Goal: Task Accomplishment & Management: Use online tool/utility

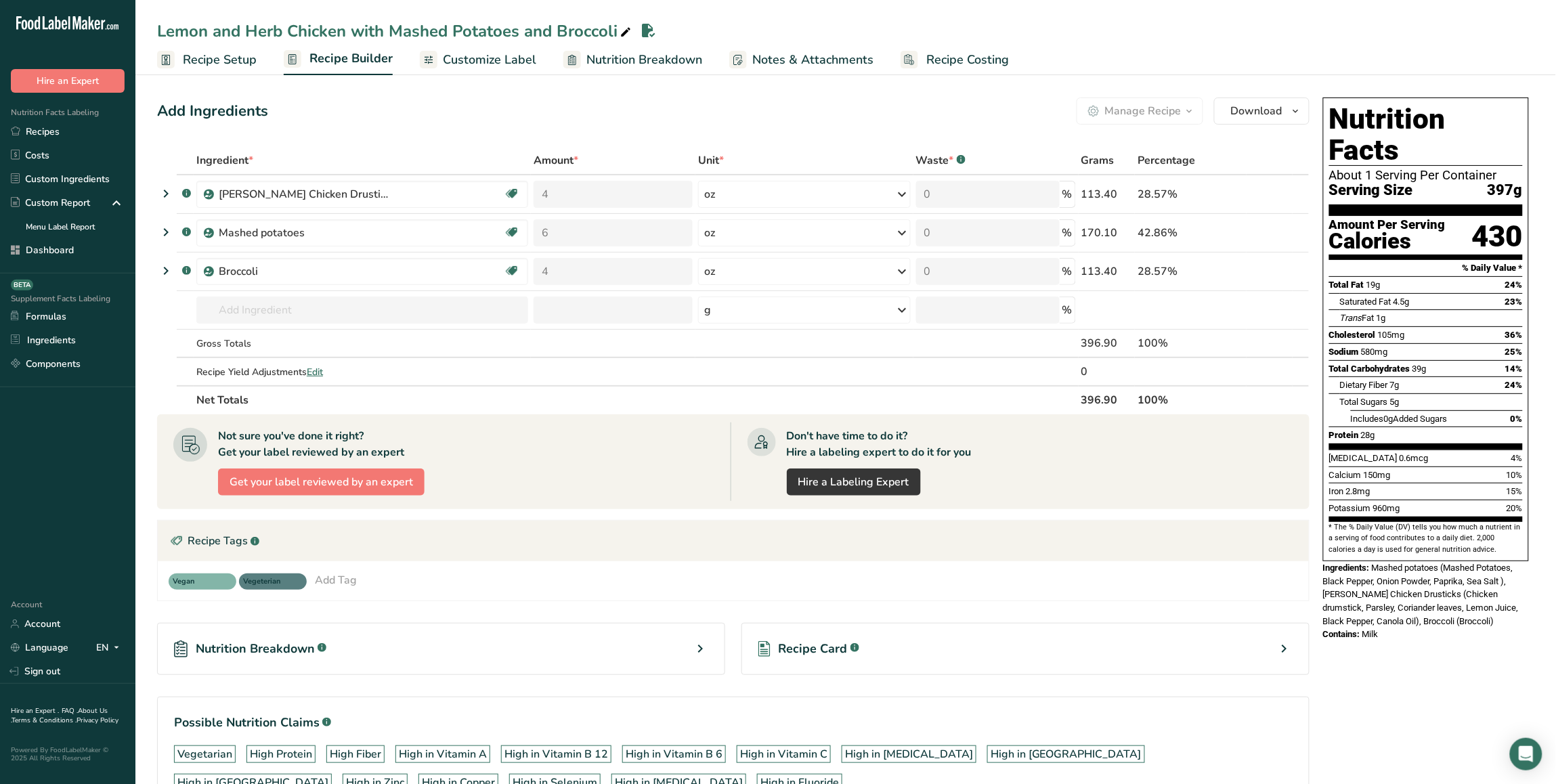
click at [681, 58] on span "Nutrition Breakdown" at bounding box center [645, 60] width 116 height 18
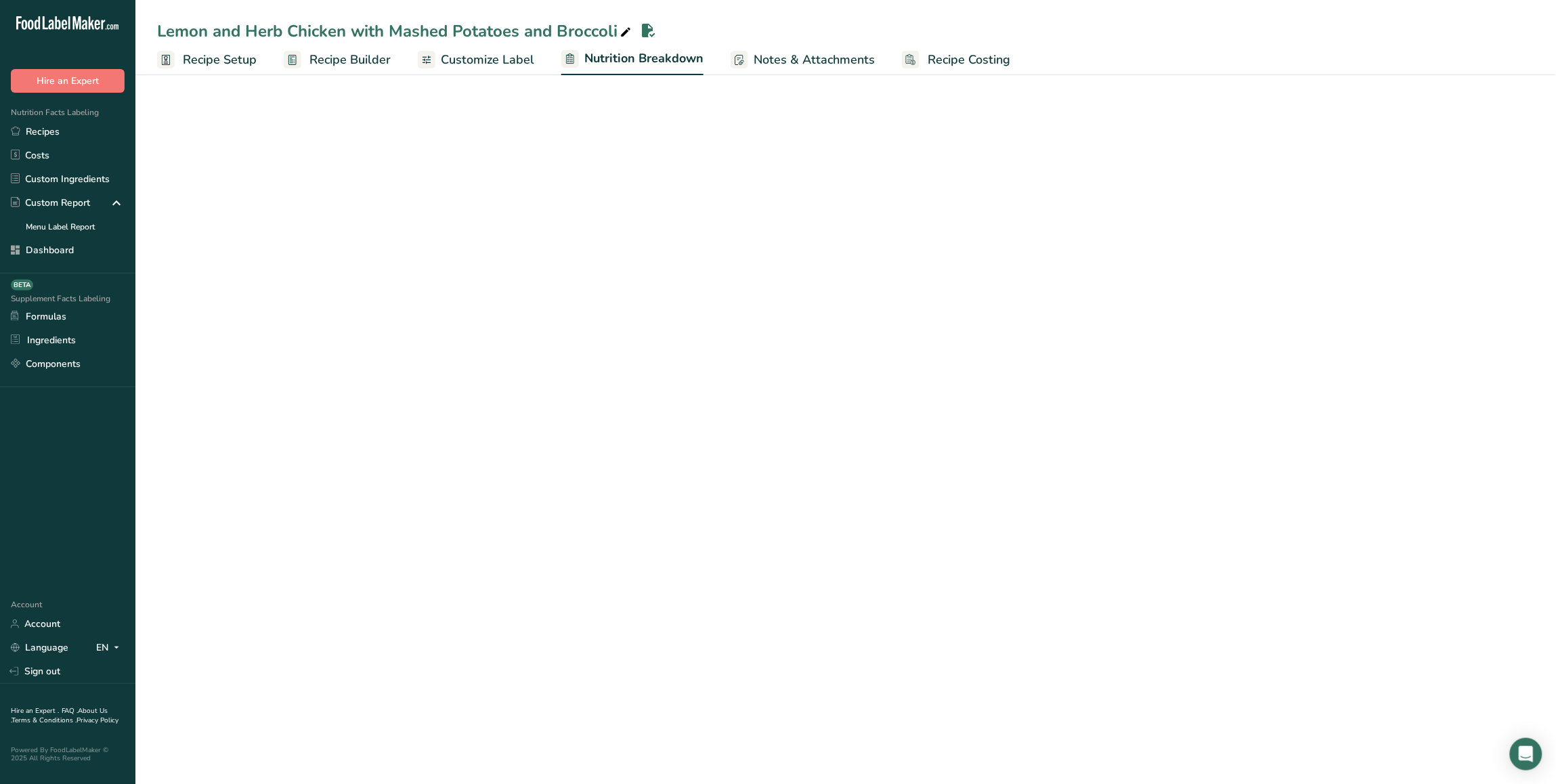
click at [495, 66] on span "Customize Label" at bounding box center [487, 60] width 93 height 18
select select "Calories"
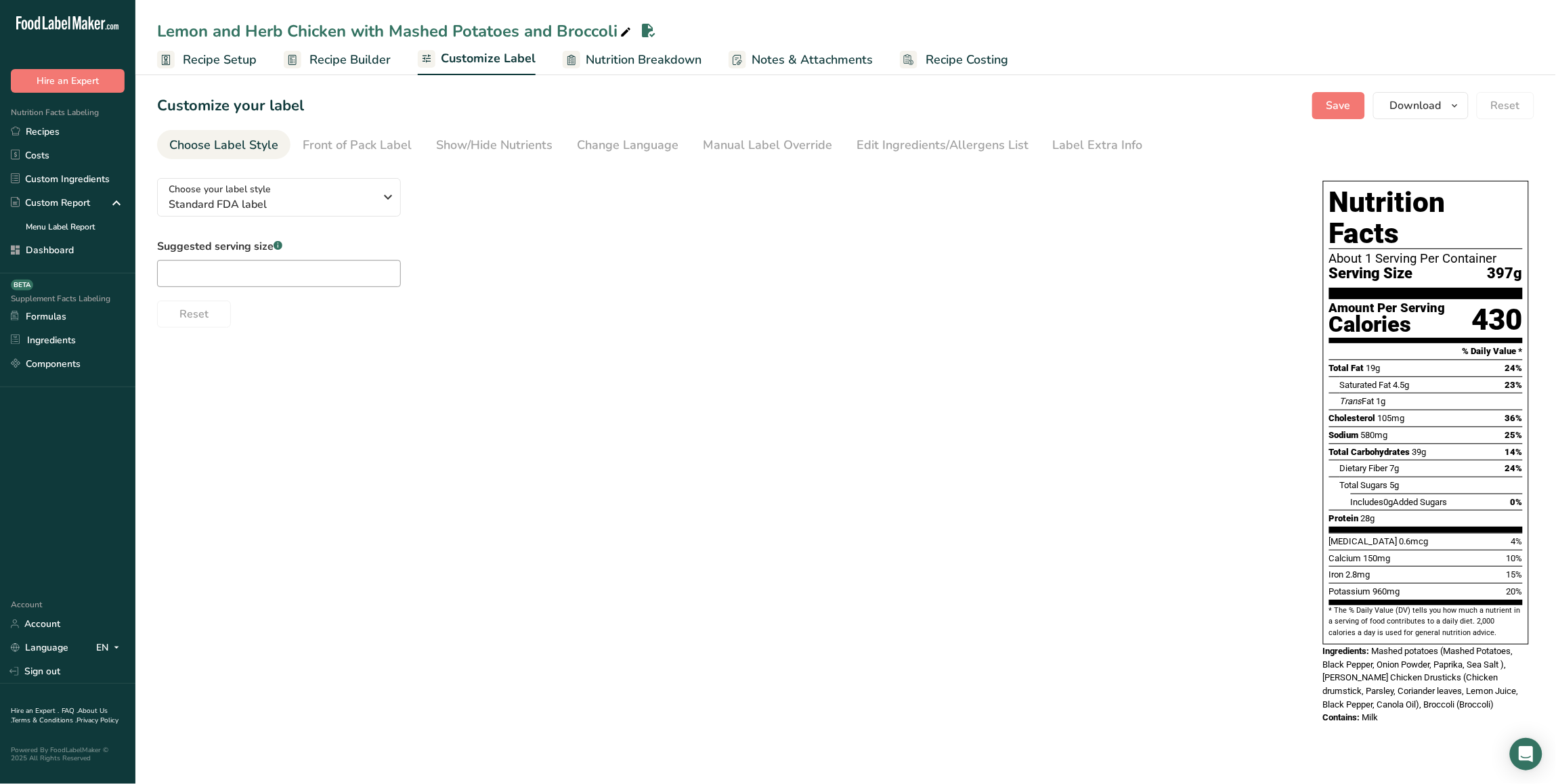
click at [378, 49] on link "Recipe Builder" at bounding box center [337, 60] width 107 height 31
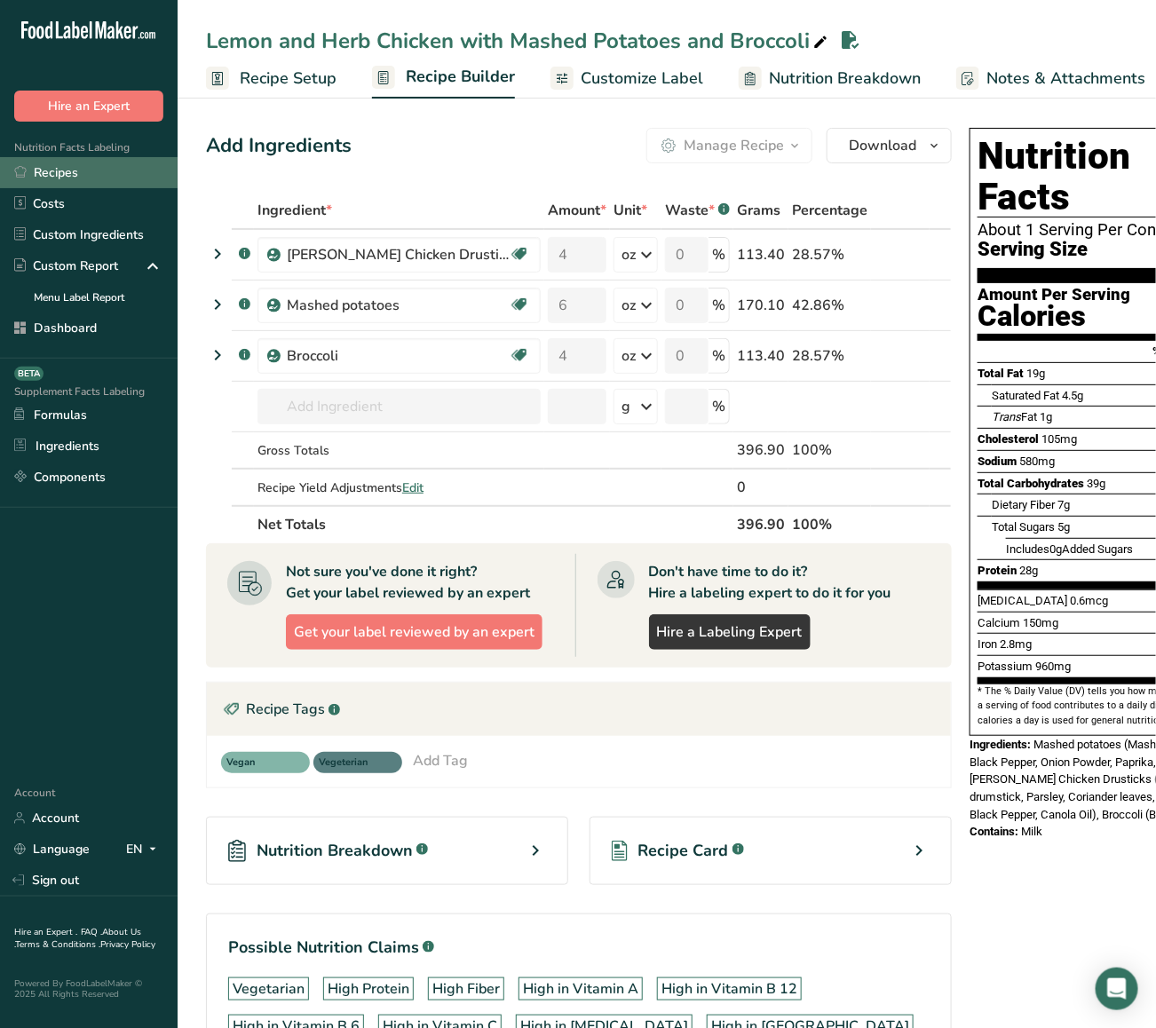
click at [99, 184] on link "Recipes" at bounding box center [89, 172] width 178 height 31
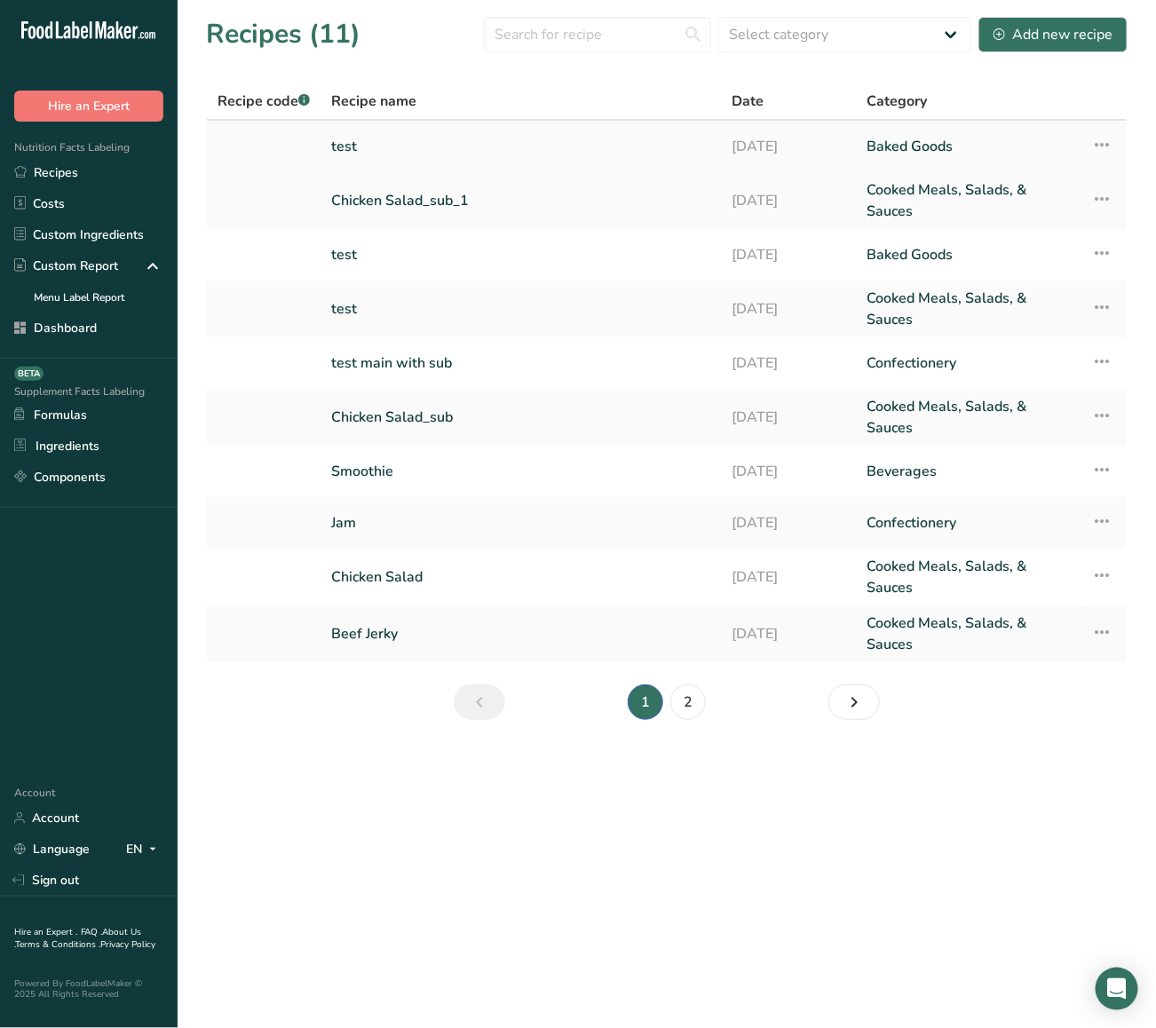
click at [373, 134] on link "test" at bounding box center [520, 146] width 379 height 37
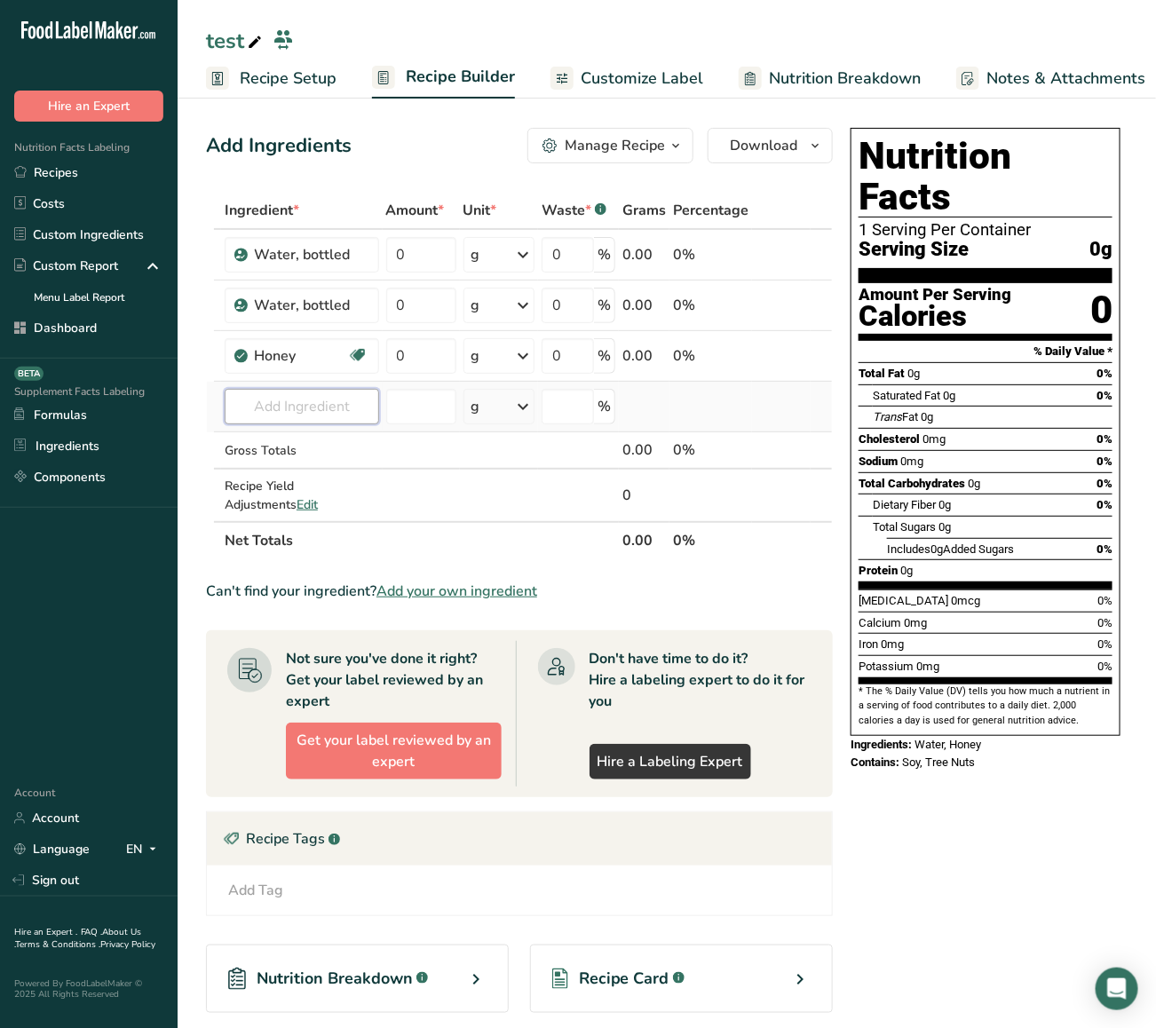
click at [307, 402] on input "text" at bounding box center [302, 407] width 154 height 36
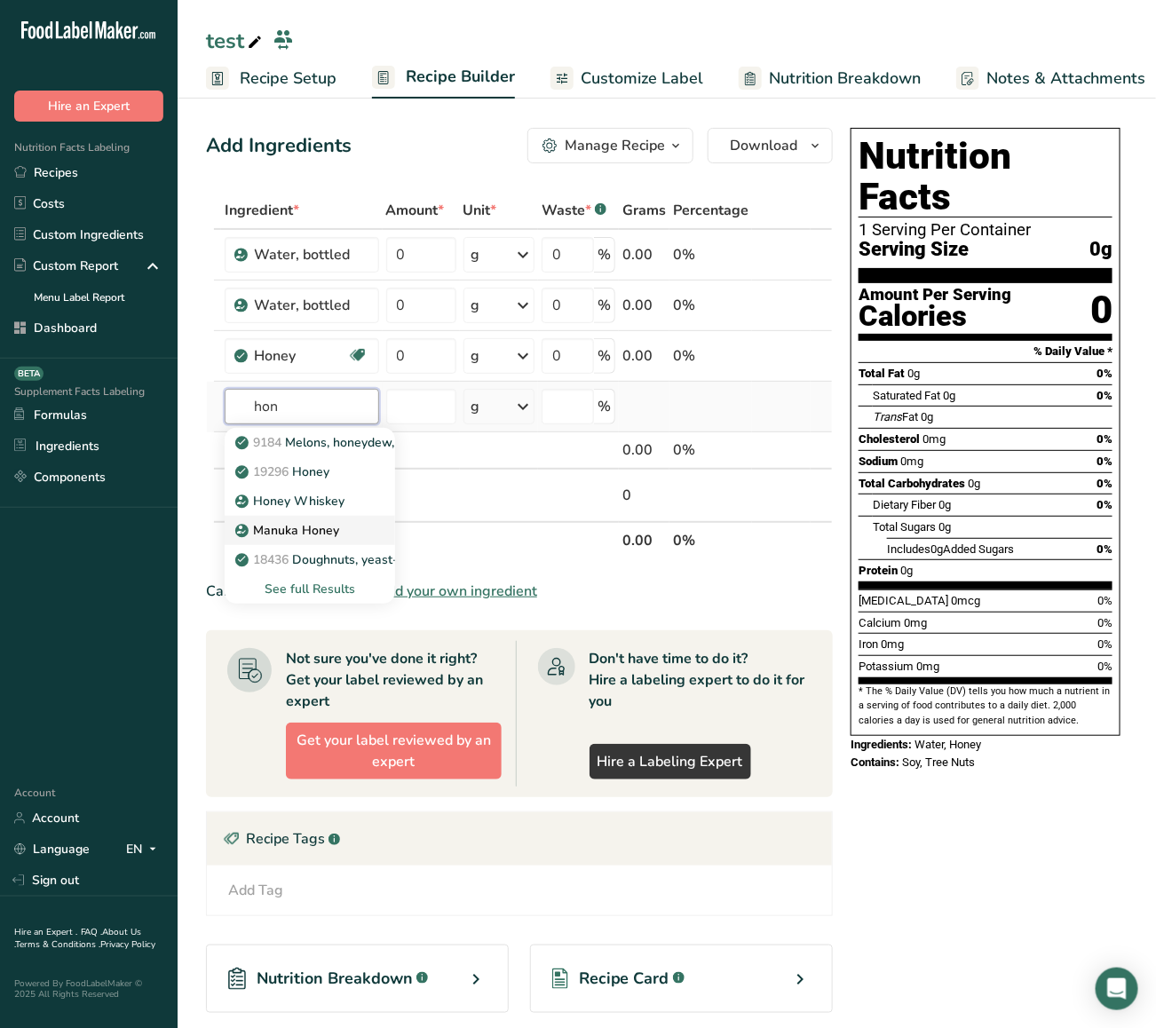
type input "hon"
click at [343, 529] on div "Manuka Honey" at bounding box center [296, 530] width 114 height 19
type input "Manuka Honey"
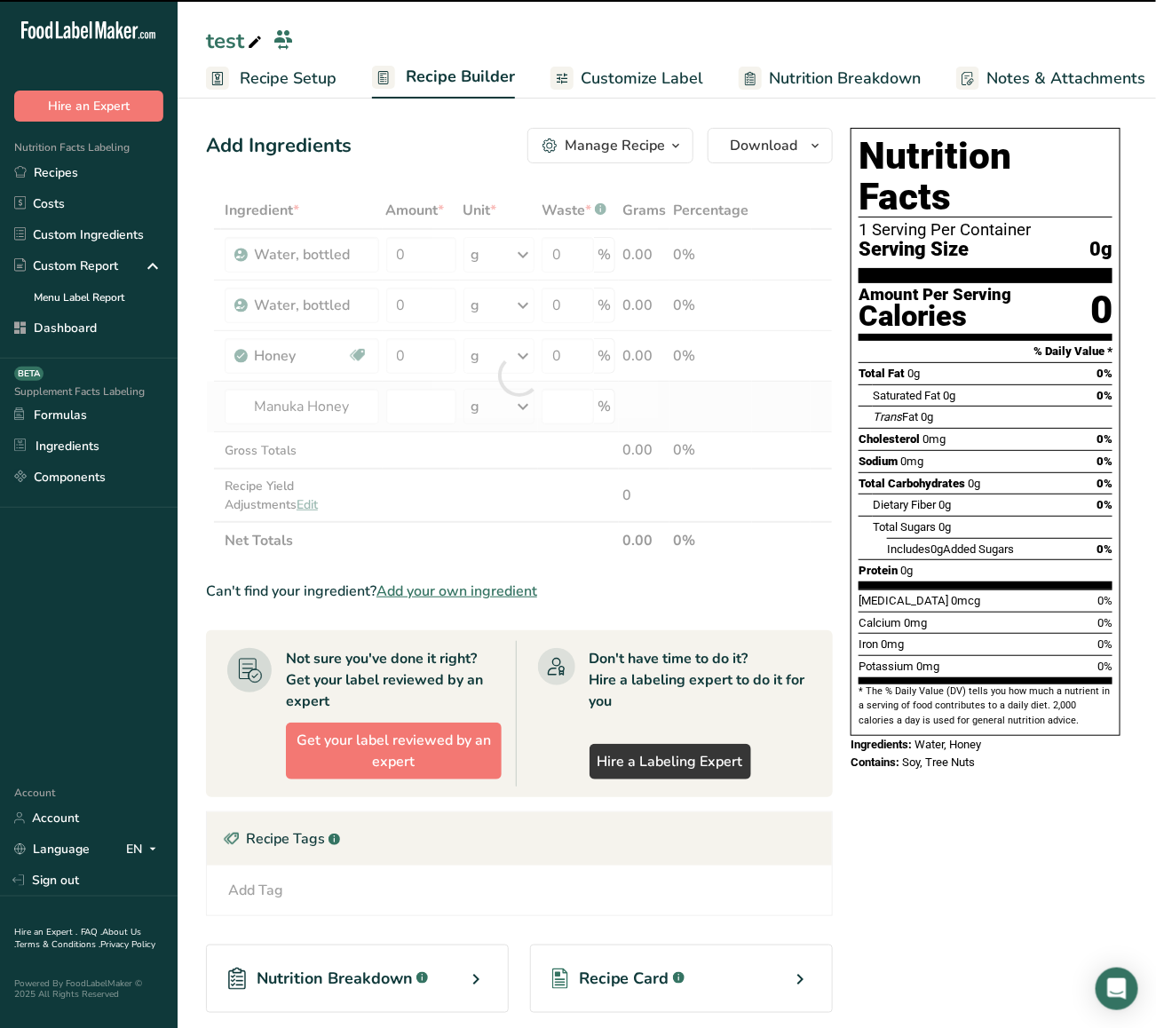
type input "0"
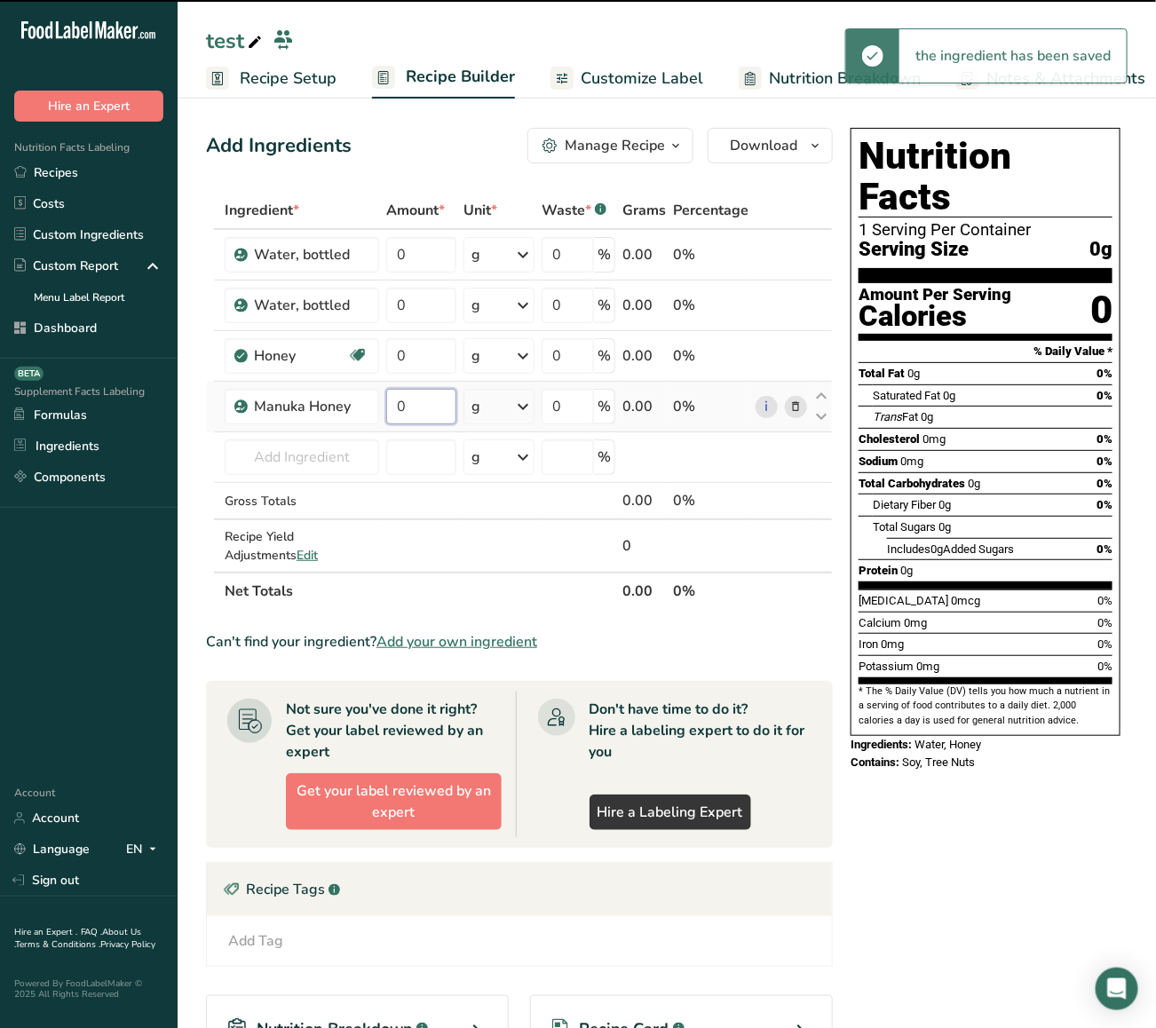
click at [423, 422] on input "0" at bounding box center [421, 407] width 70 height 36
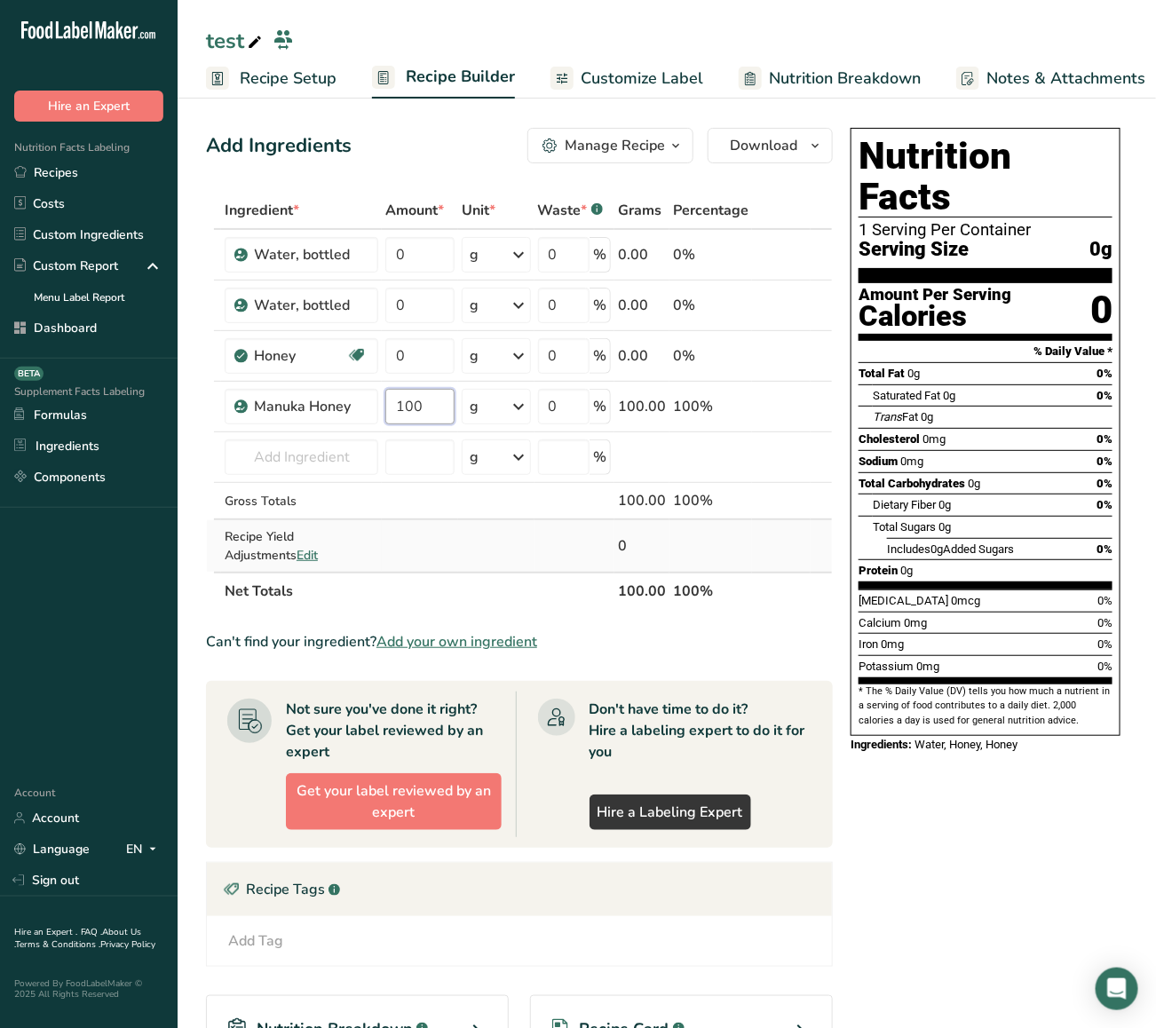
type input "100"
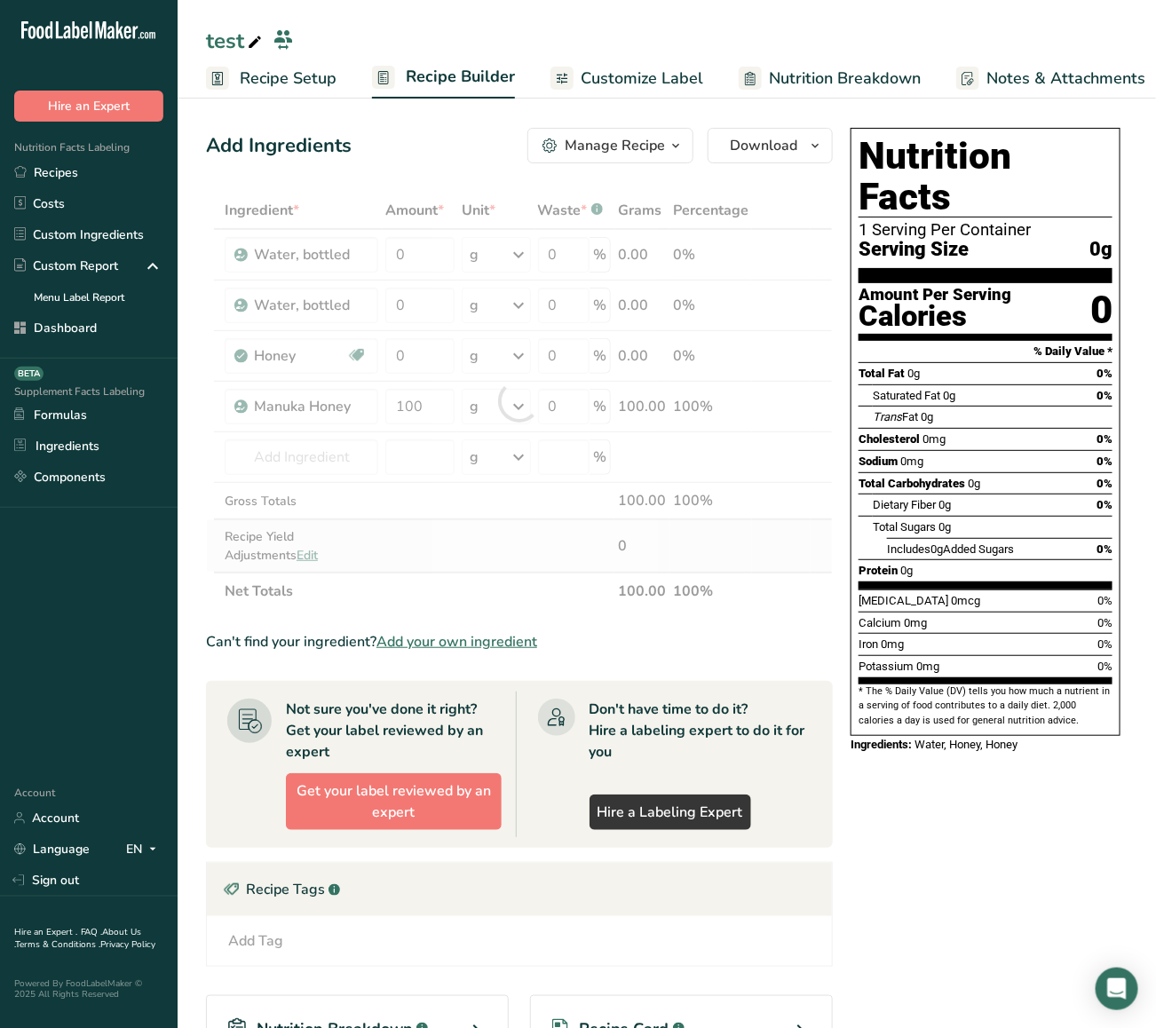
click at [446, 521] on div "Ingredient * Amount * Unit * Waste * .a-a{fill:#347362;}.b-a{fill:#fff;} Grams …" at bounding box center [519, 401] width 627 height 418
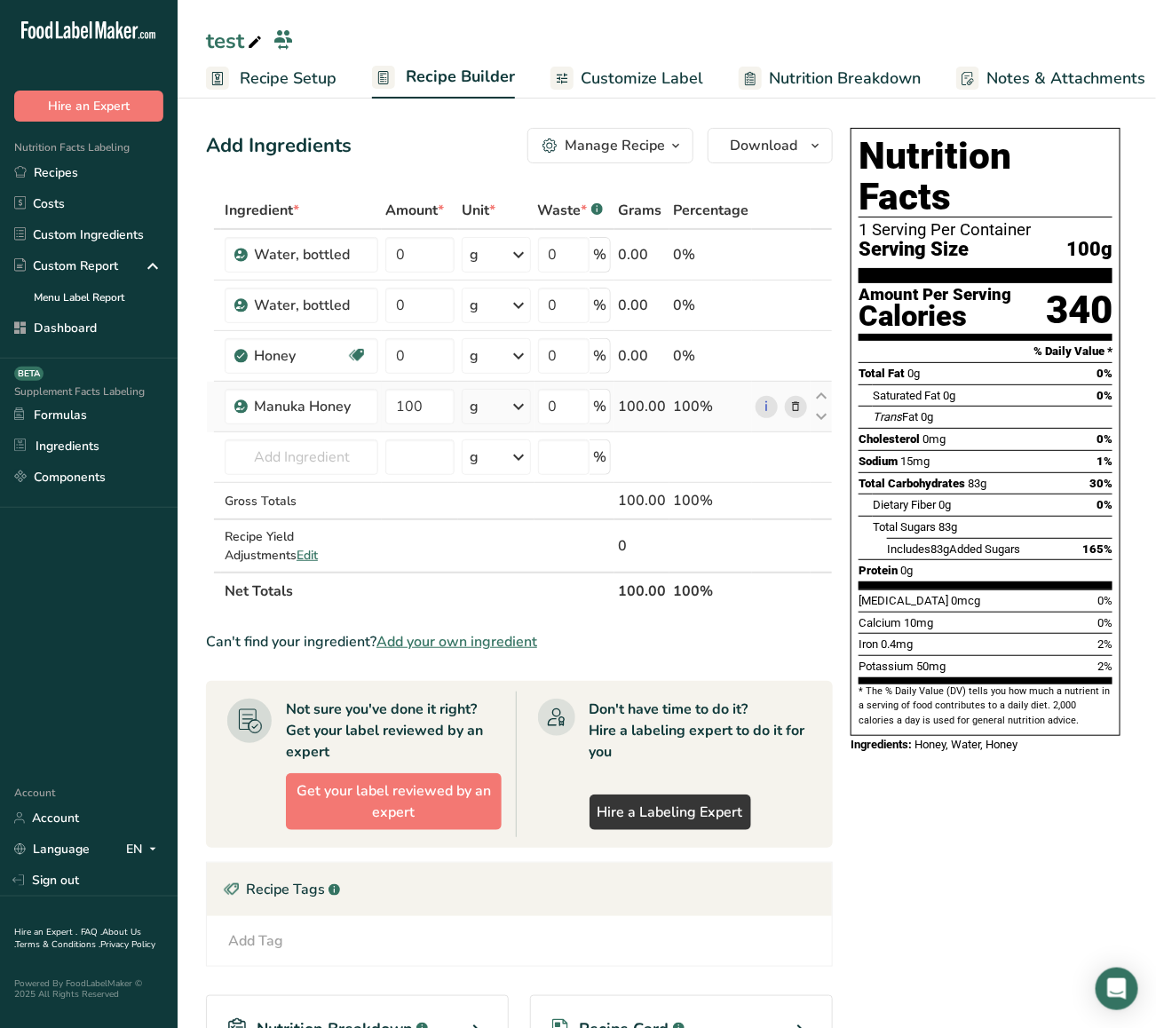
click at [794, 406] on icon at bounding box center [795, 407] width 12 height 19
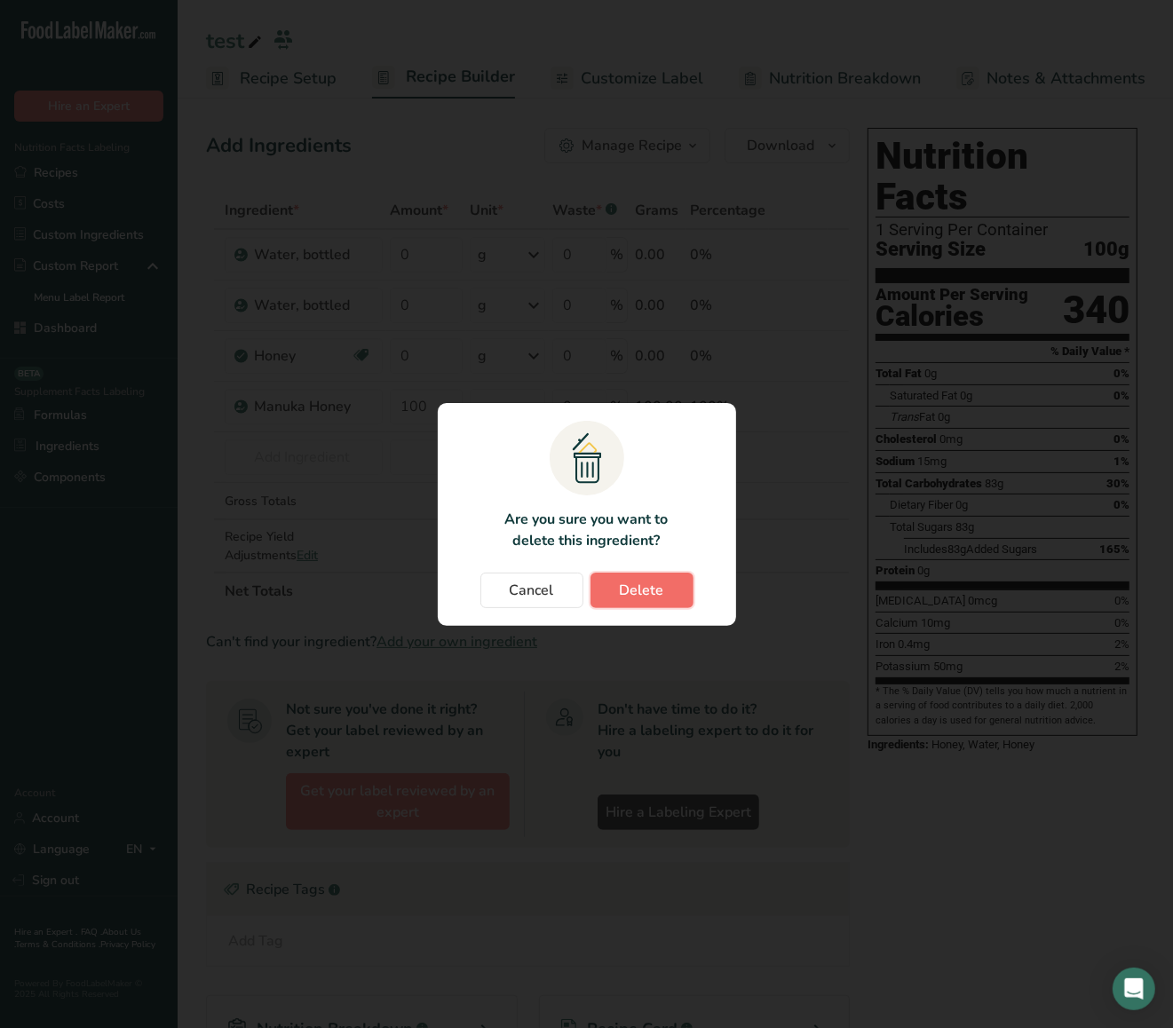
click at [655, 601] on button "Delete" at bounding box center [641, 591] width 103 height 36
